Goal: Task Accomplishment & Management: Manage account settings

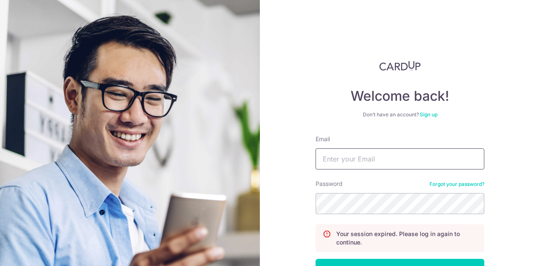
click at [354, 154] on input "Email" at bounding box center [400, 159] width 169 height 21
type input "[EMAIL_ADDRESS][DOMAIN_NAME]"
click at [316, 259] on button "Log in" at bounding box center [400, 269] width 169 height 21
